Goal: Find contact information: Obtain details needed to contact an individual or organization

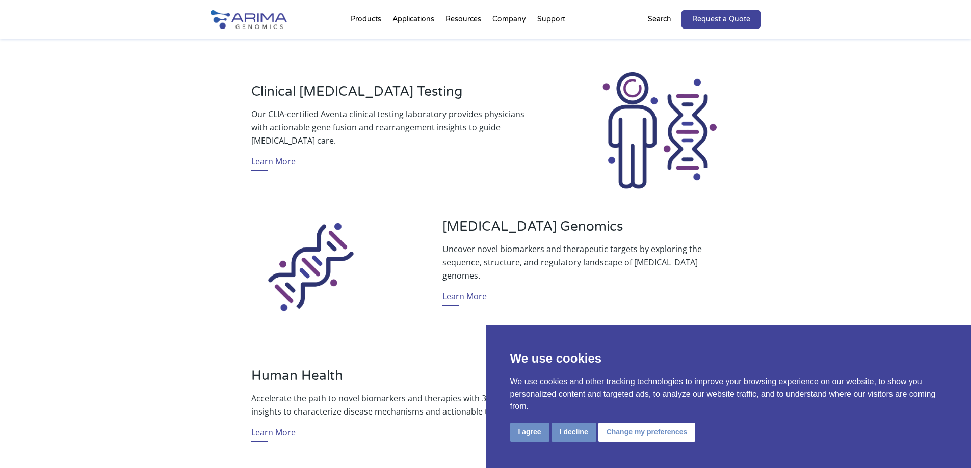
scroll to position [408, 0]
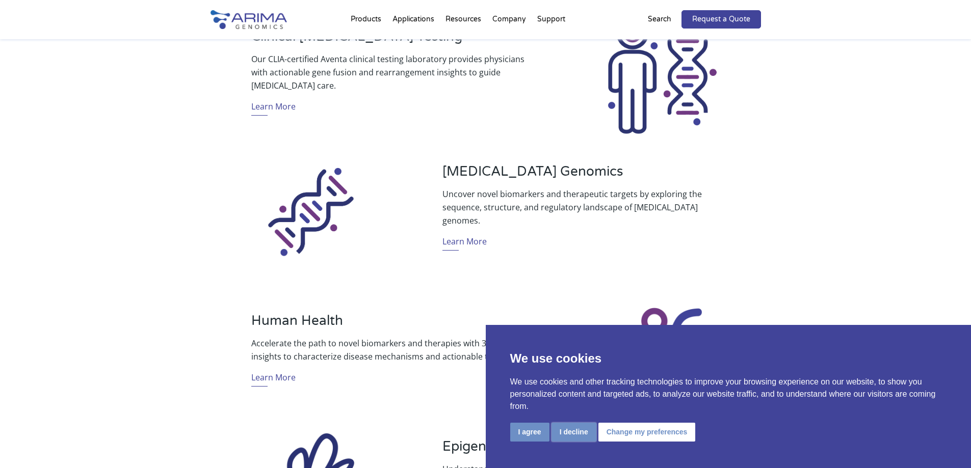
click at [572, 433] on button "I decline" at bounding box center [573, 432] width 45 height 19
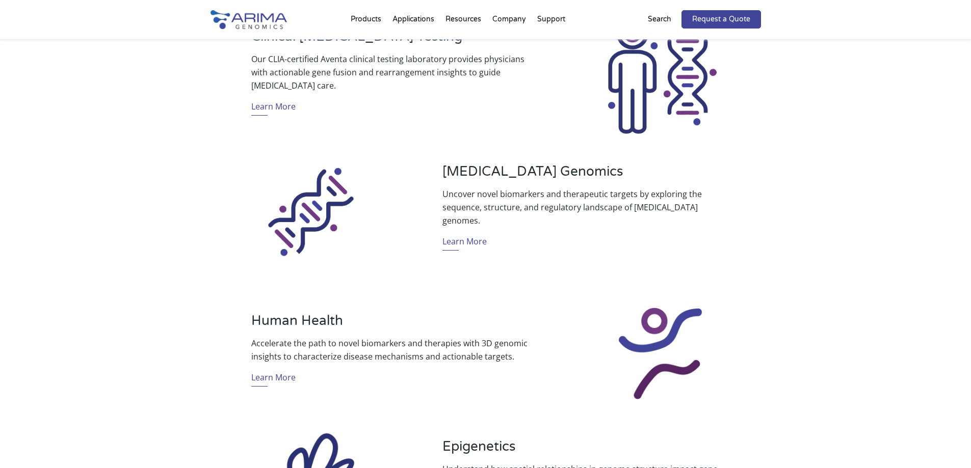
click at [595, 196] on p "Uncover novel biomarkers and therapeutic targets by exploring the sequence, str…" at bounding box center [580, 208] width 277 height 40
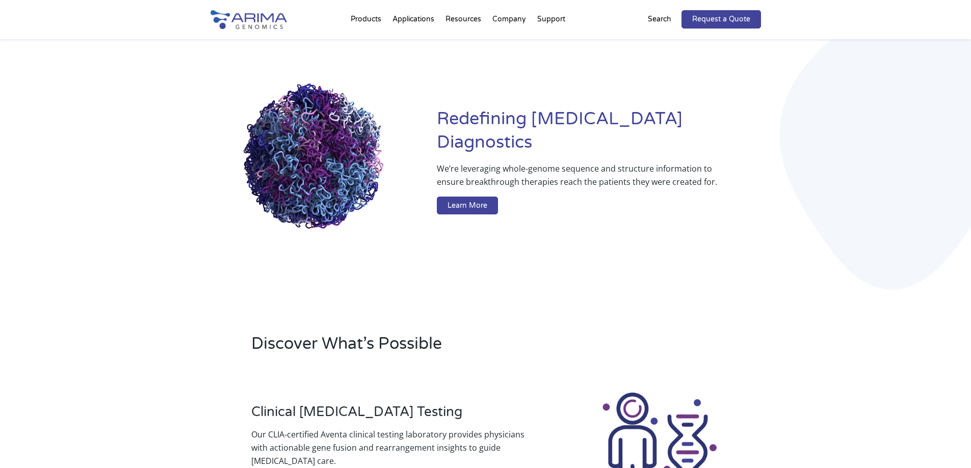
scroll to position [0, 0]
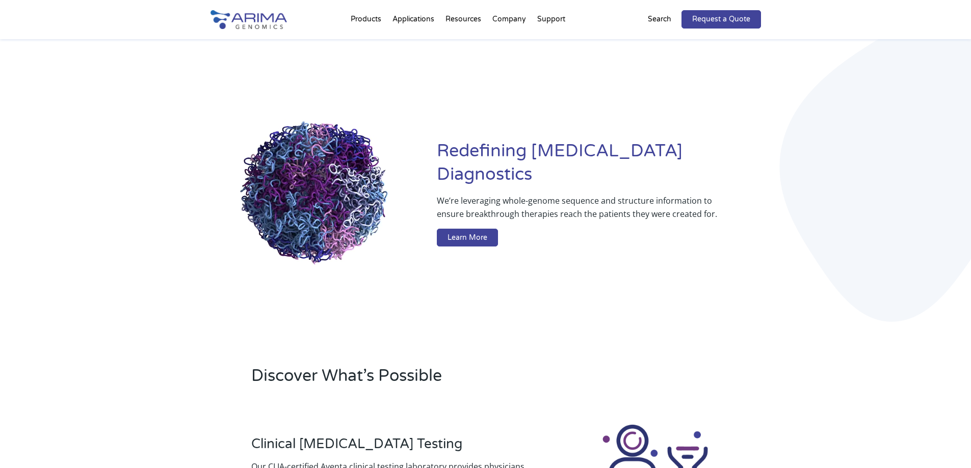
click at [855, 244] on div "Redefining Cancer Diagnostics We’re leveraging whole-genome sequence and struct…" at bounding box center [485, 195] width 971 height 312
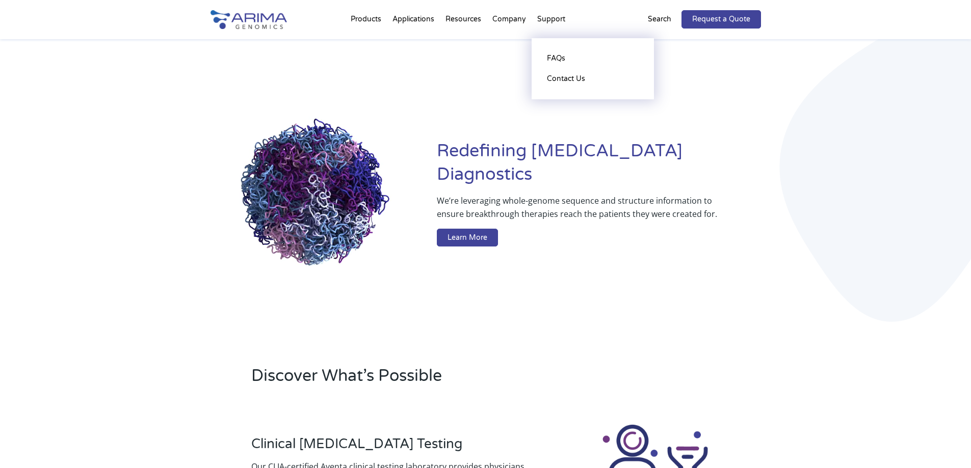
click at [551, 19] on li "Support FAQs Contact Us" at bounding box center [550, 21] width 39 height 35
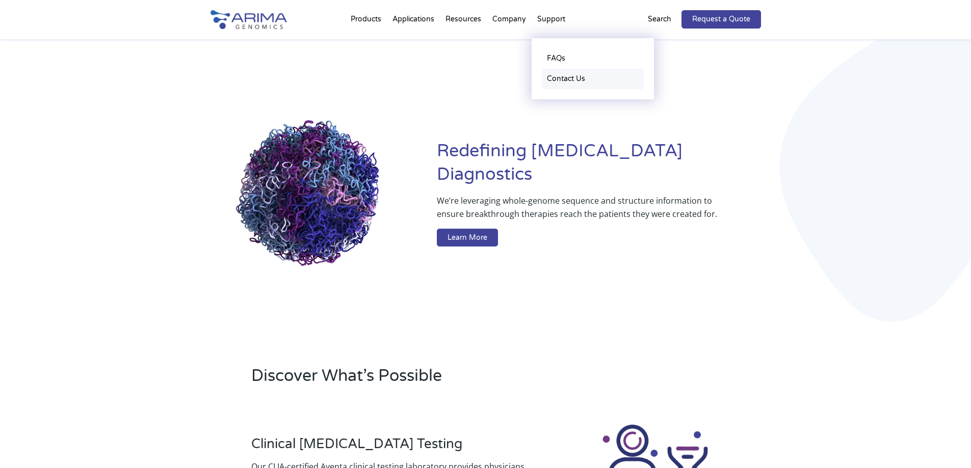
click at [562, 79] on link "Contact Us" at bounding box center [593, 79] width 102 height 20
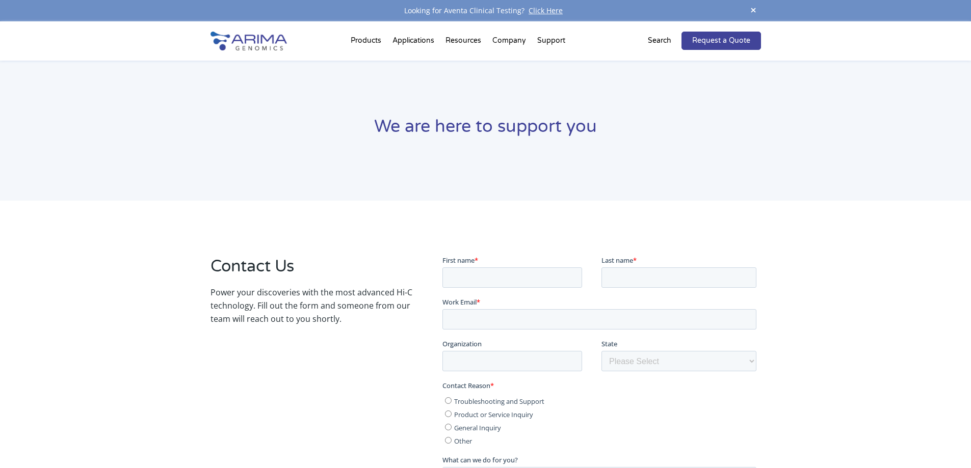
click at [562, 79] on div "We are here to support you" at bounding box center [485, 131] width 971 height 140
click at [549, 11] on link "Click Here" at bounding box center [545, 11] width 42 height 10
